Goal: Check status

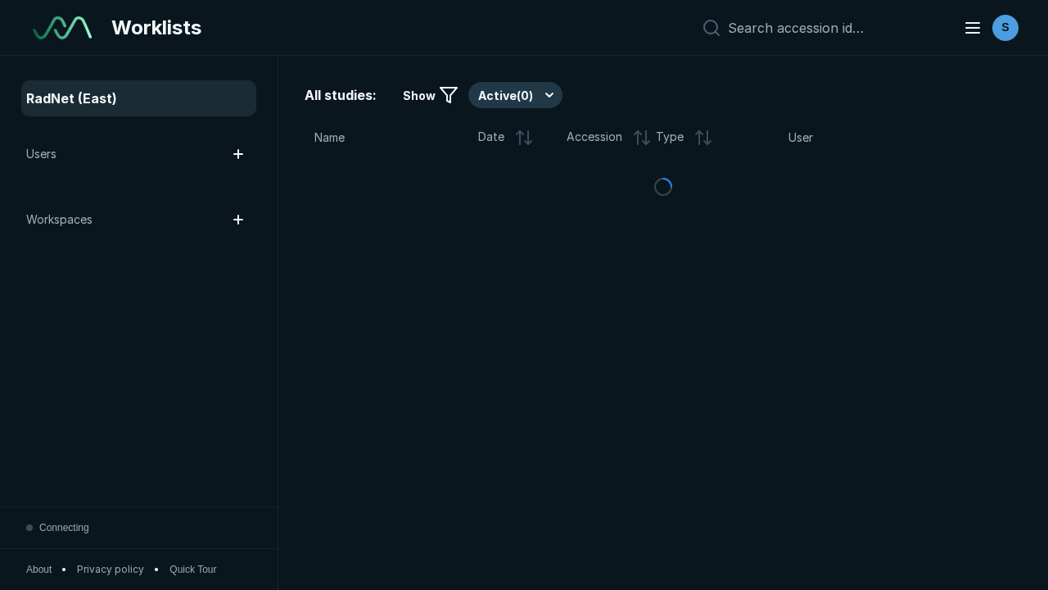
scroll to position [4472, 6821]
